Goal: Information Seeking & Learning: Learn about a topic

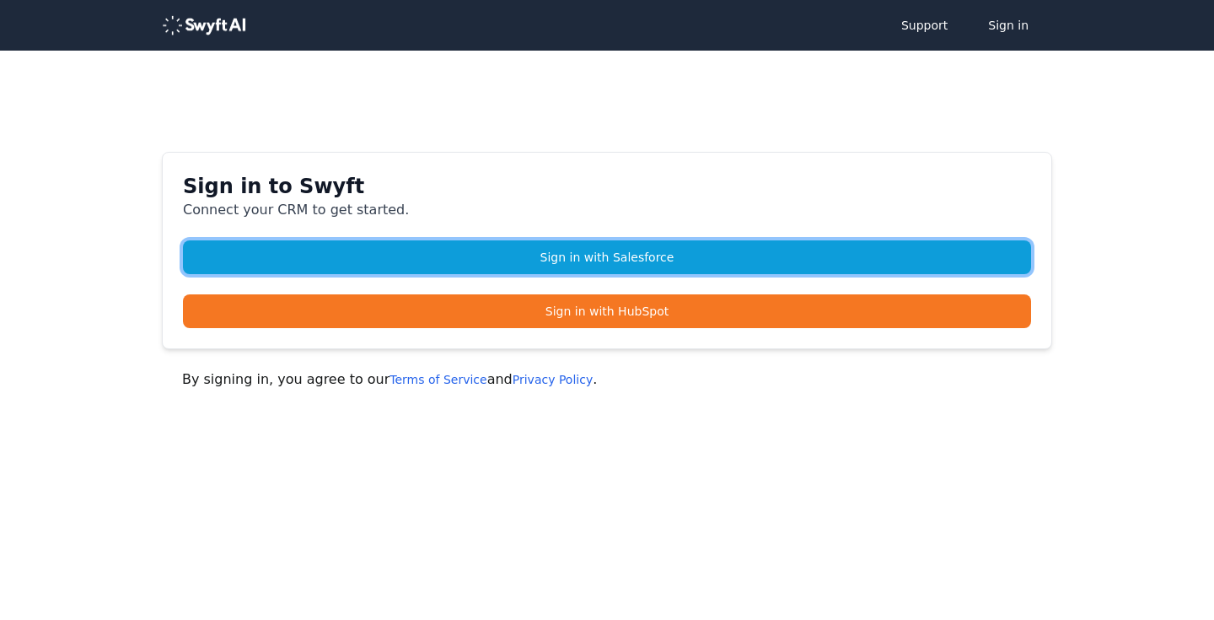
click at [480, 256] on link "Sign in with Salesforce" at bounding box center [607, 257] width 848 height 34
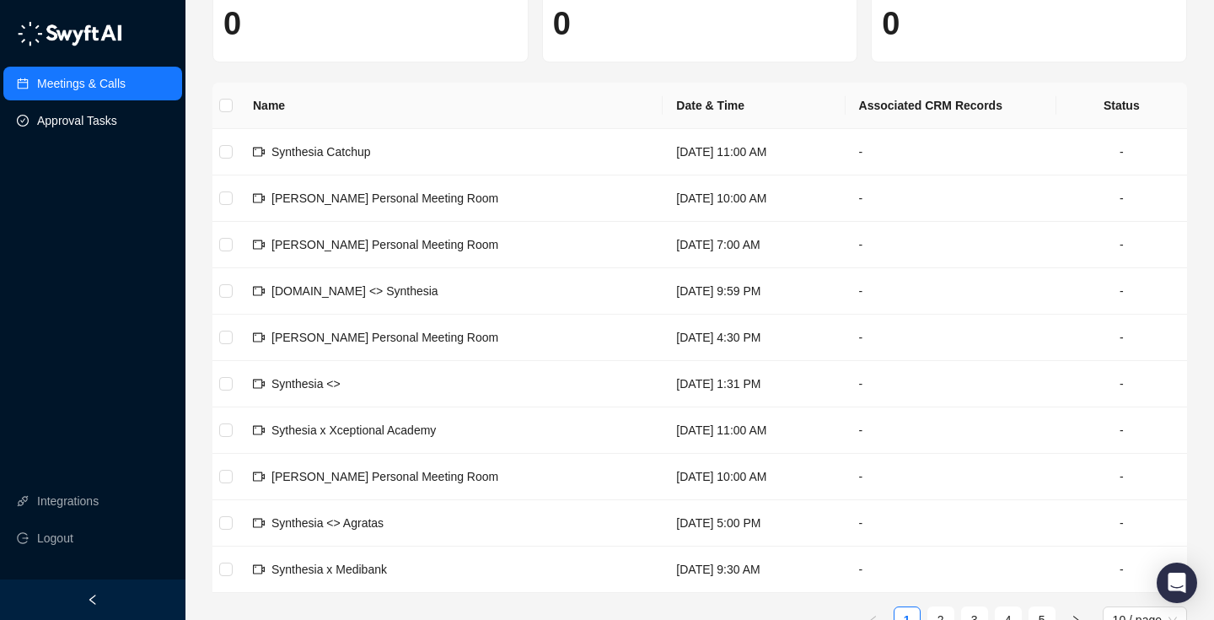
scroll to position [129, 0]
click at [410, 424] on span "Sythesia x Xceptional Academy" at bounding box center [354, 428] width 164 height 13
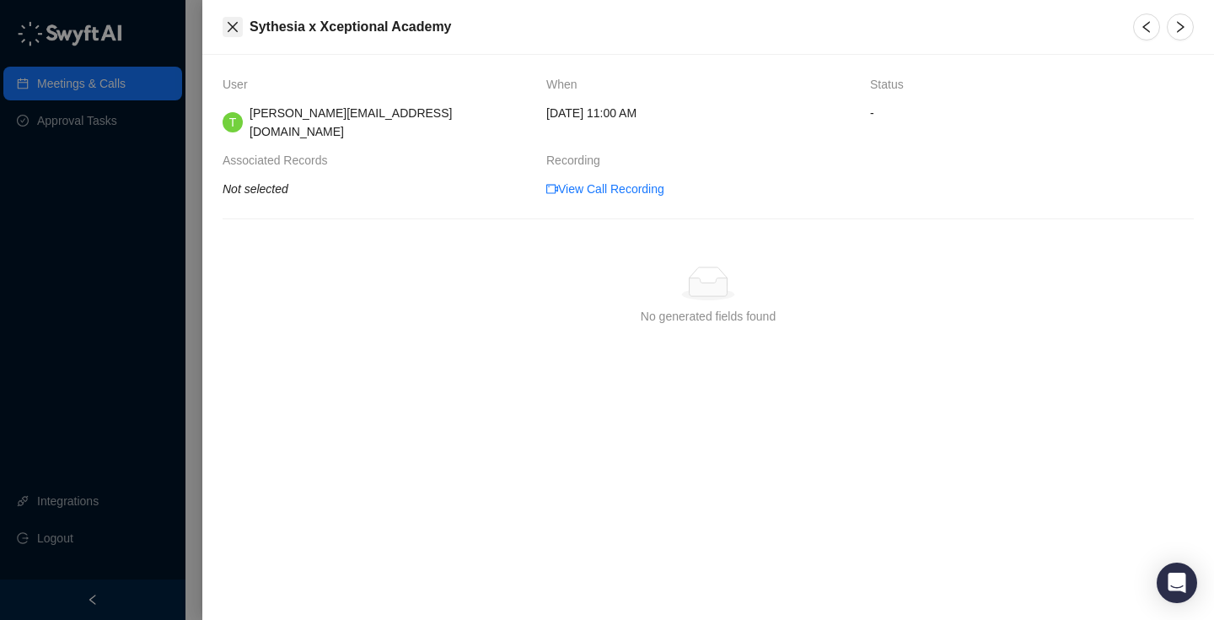
click at [231, 21] on icon "close" at bounding box center [232, 26] width 13 height 13
